Goal: Information Seeking & Learning: Learn about a topic

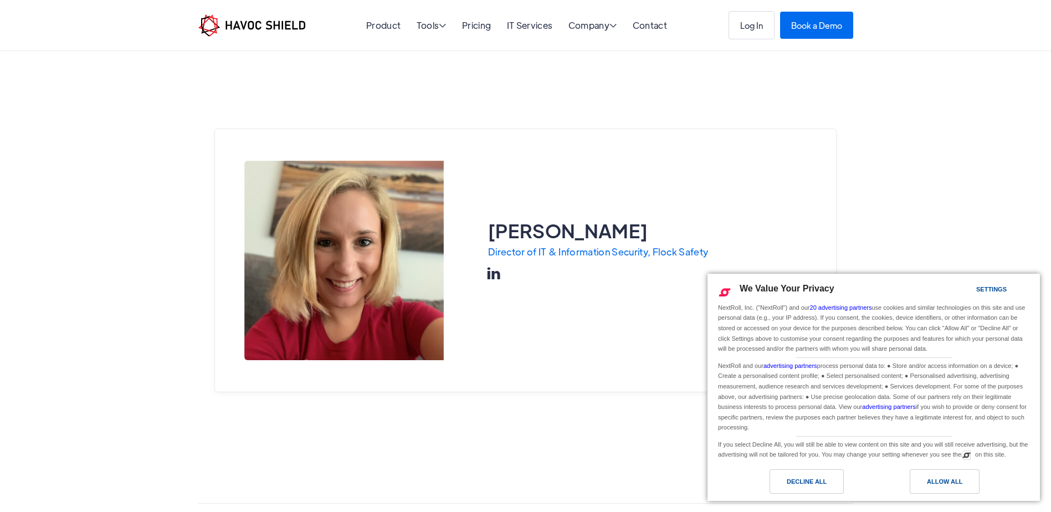
click at [488, 274] on link "" at bounding box center [493, 273] width 13 height 19
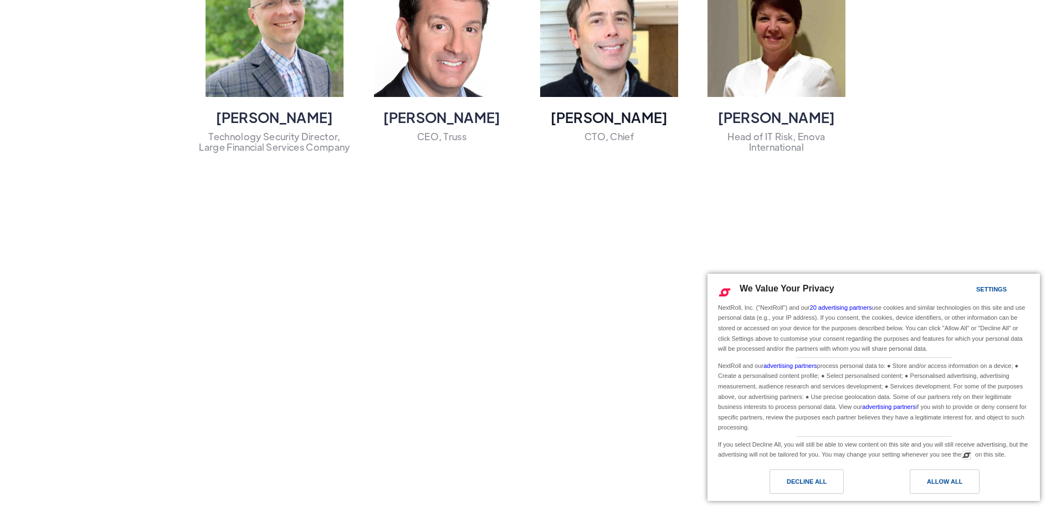
scroll to position [942, 0]
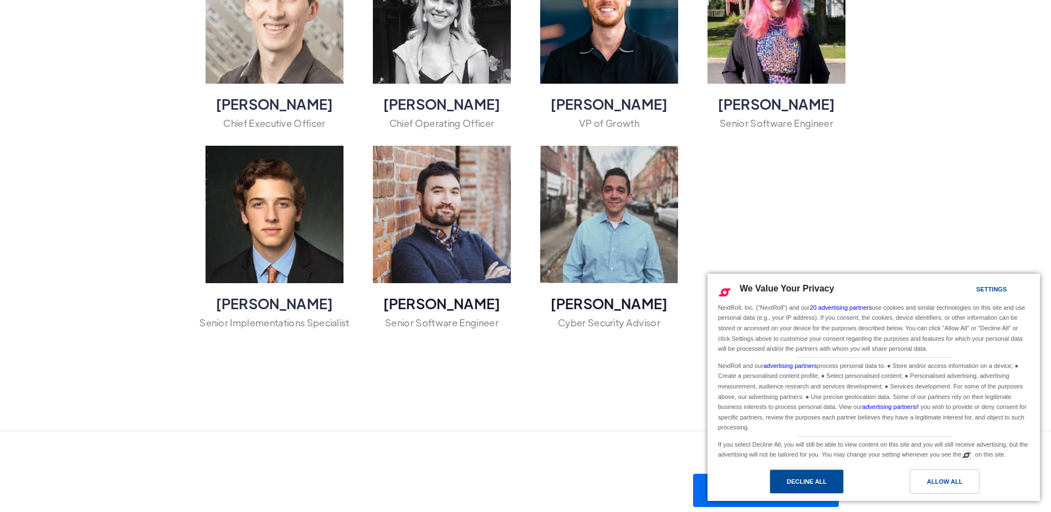
click at [803, 484] on div "Decline All" at bounding box center [807, 481] width 40 height 12
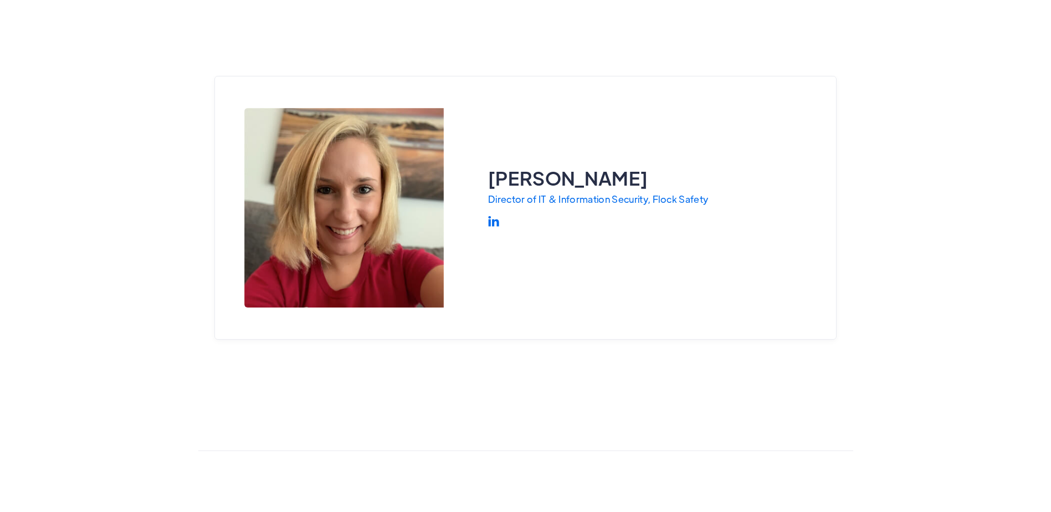
scroll to position [0, 0]
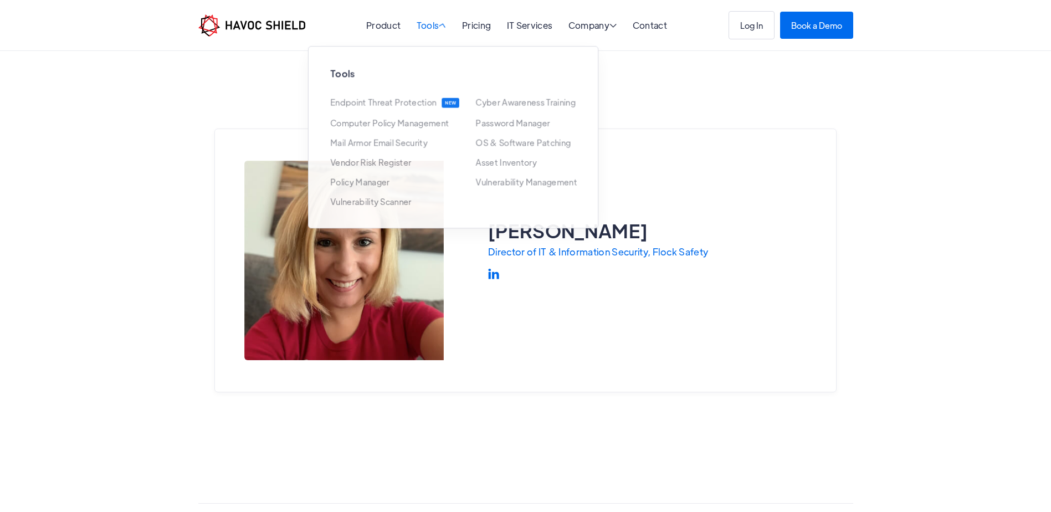
click at [441, 30] on div "Tools " at bounding box center [432, 26] width 30 height 11
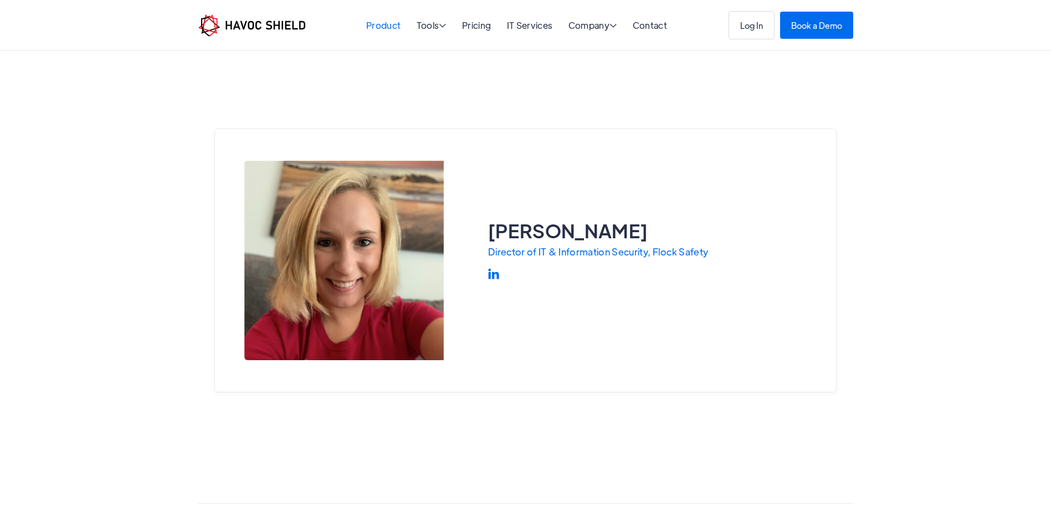
click at [389, 30] on link "Product" at bounding box center [383, 25] width 34 height 12
drag, startPoint x: 689, startPoint y: 253, endPoint x: 697, endPoint y: 252, distance: 7.4
click at [697, 252] on div "Director of IT & Information Security, Flock Safety" at bounding box center [598, 252] width 220 height 11
drag, startPoint x: 697, startPoint y: 252, endPoint x: 656, endPoint y: 254, distance: 41.1
click at [656, 254] on div "Kendra Cooley Director of IT & Information Security, Flock Safety  Read Blog P…" at bounding box center [525, 261] width 622 height 264
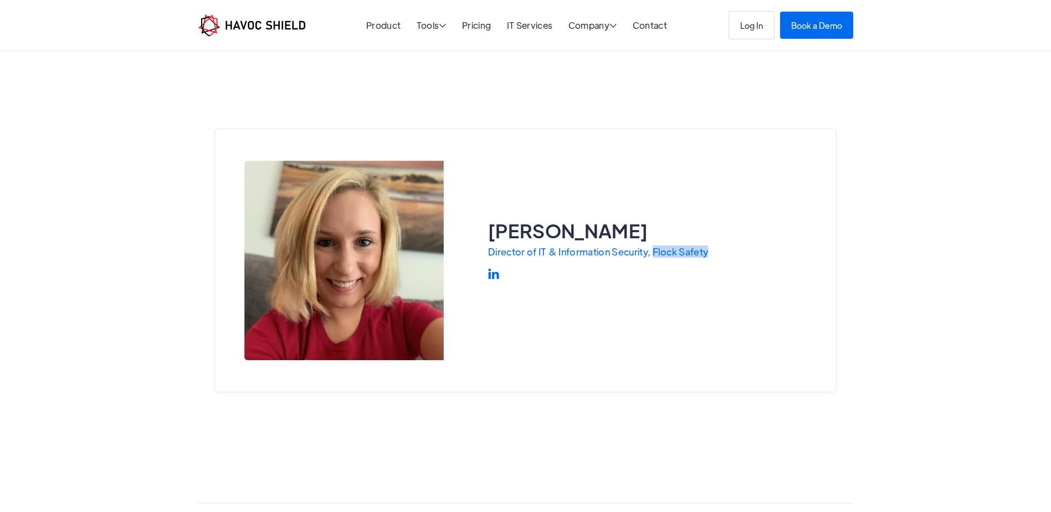
copy div "Flock Safety"
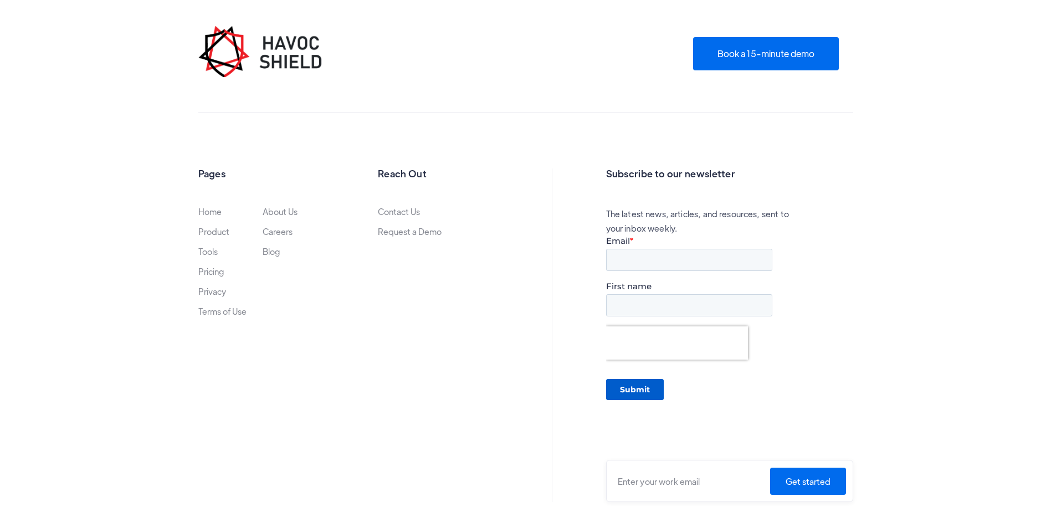
scroll to position [1385, 0]
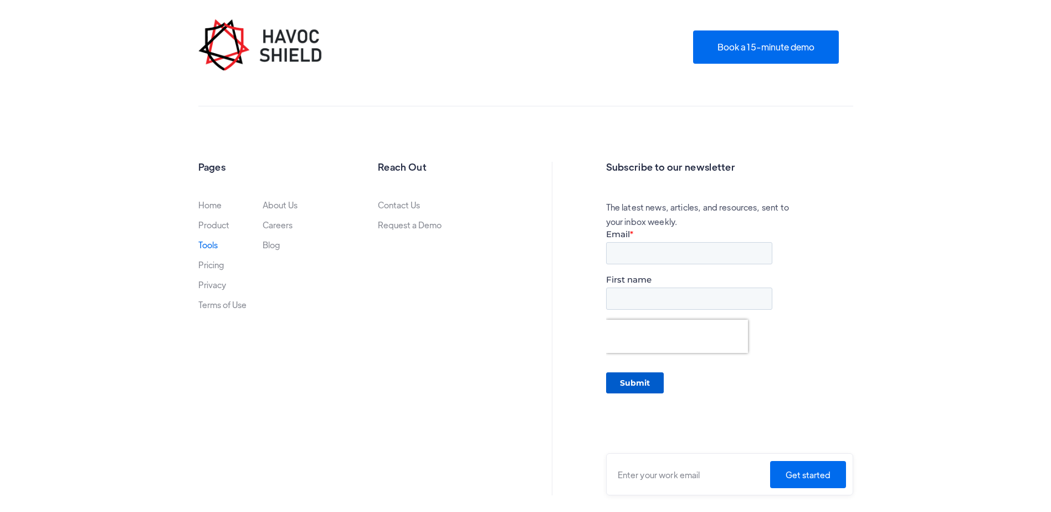
click at [212, 248] on link "Tools" at bounding box center [207, 244] width 19 height 9
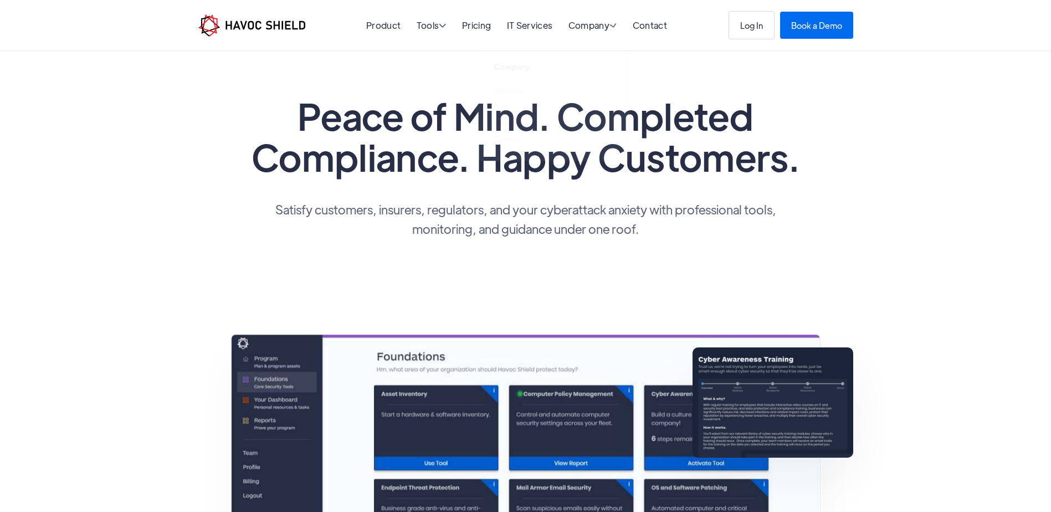
click at [599, 32] on li "Company  Company About Us Blog Advisory Board Careers" at bounding box center [593, 26] width 49 height 16
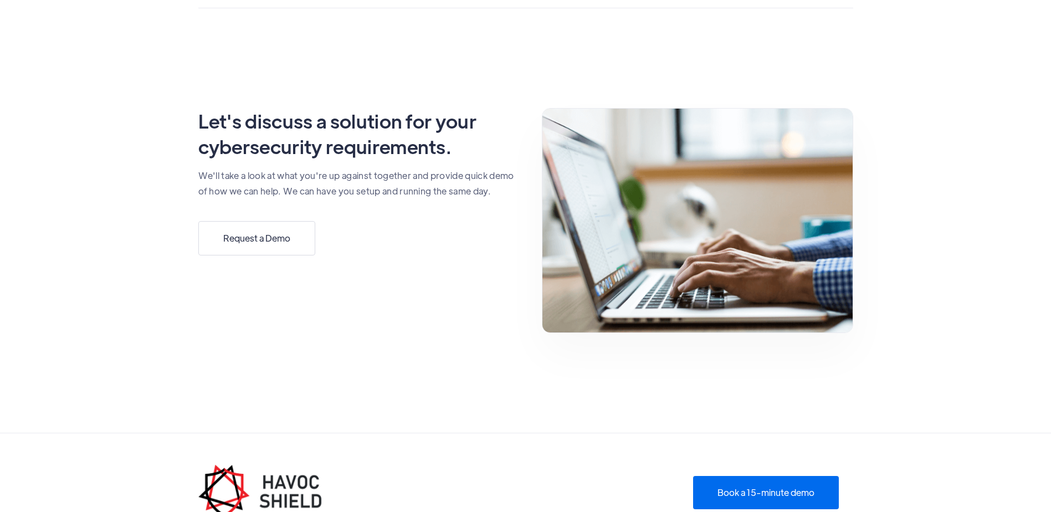
scroll to position [3317, 0]
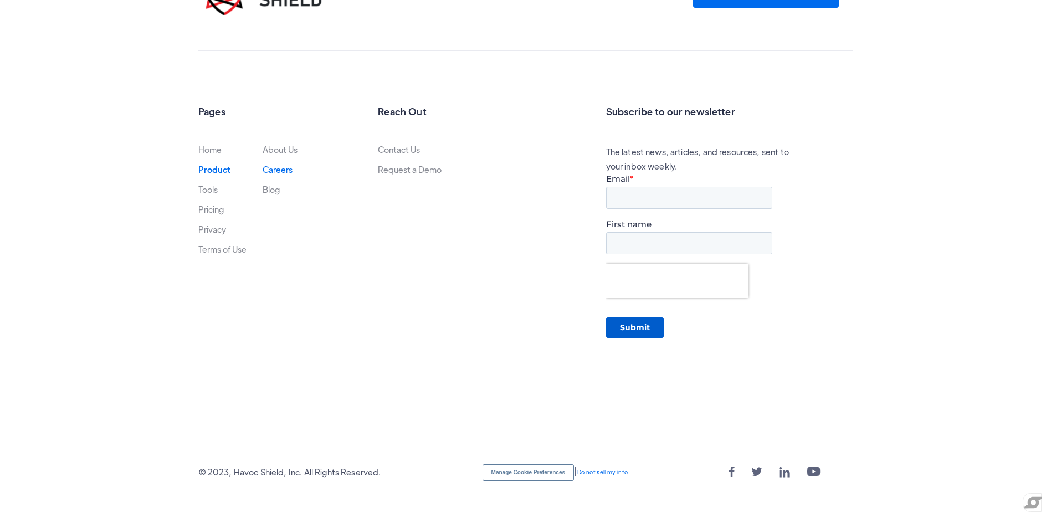
click at [267, 170] on link "Careers" at bounding box center [278, 169] width 30 height 9
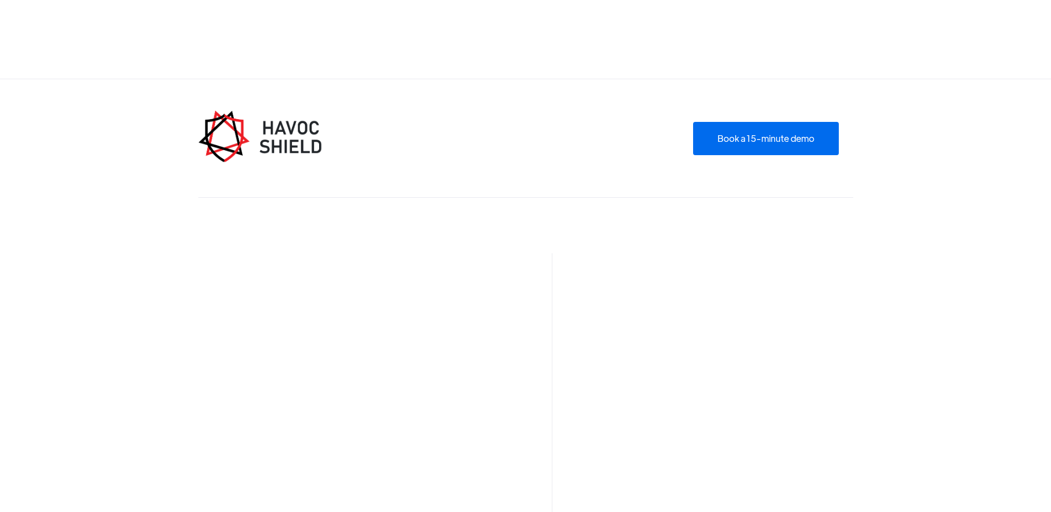
scroll to position [776, 0]
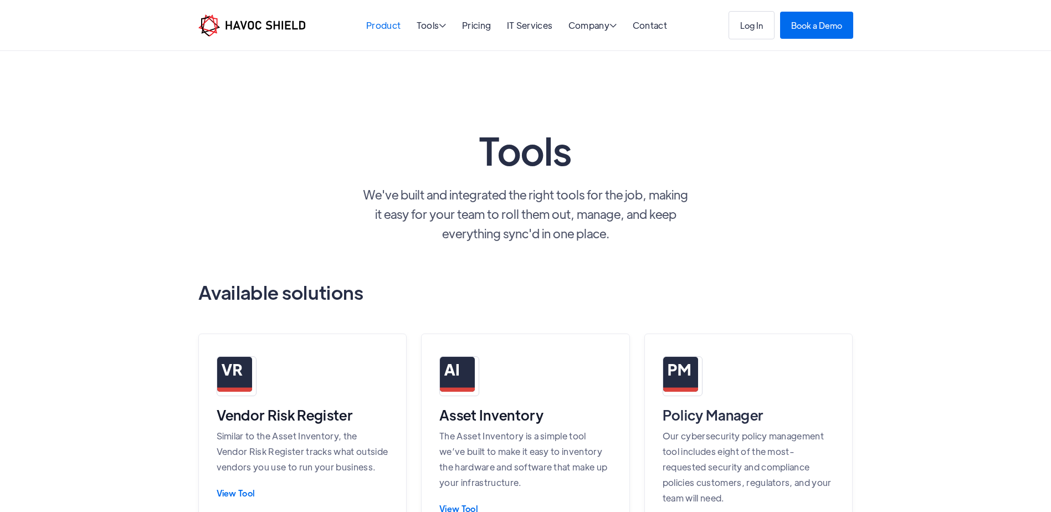
click at [396, 23] on link "Product" at bounding box center [383, 25] width 34 height 12
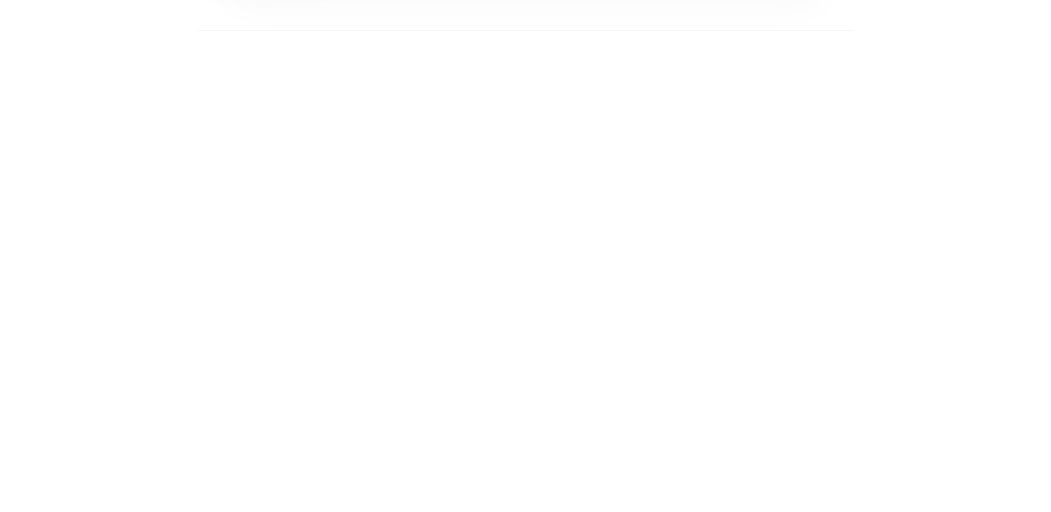
scroll to position [997, 0]
